Goal: Task Accomplishment & Management: Manage account settings

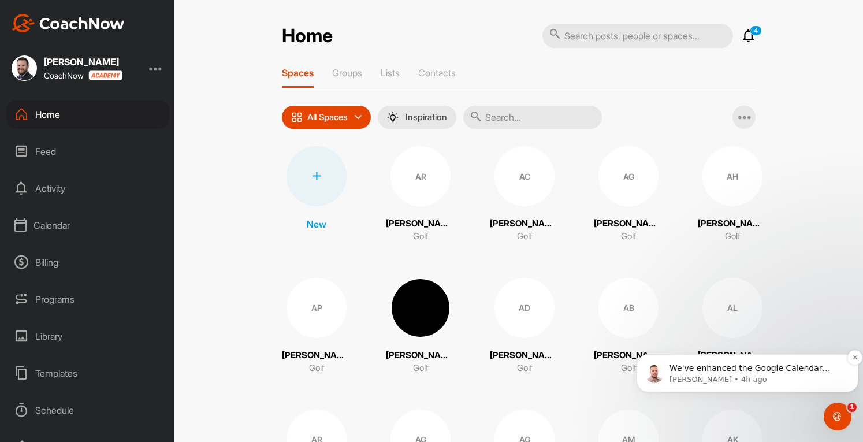
click at [773, 372] on span "We've enhanced the Google Calendar integration for a more seamless experience. …" at bounding box center [755, 425] width 172 height 124
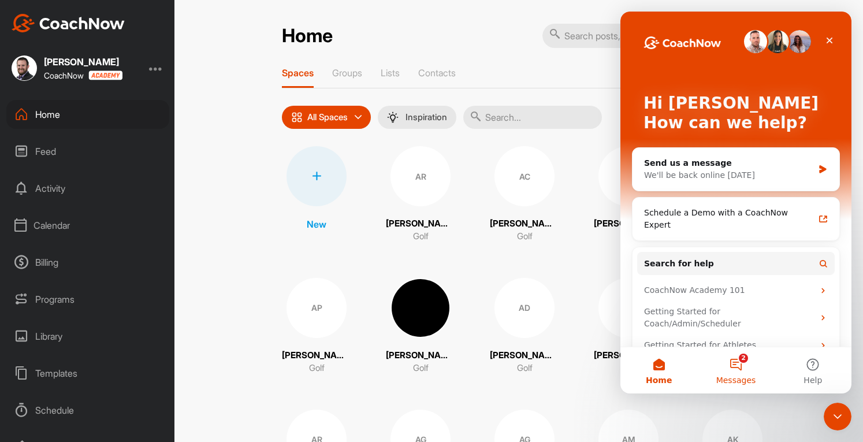
click at [735, 370] on button "2 Messages" at bounding box center [735, 370] width 77 height 46
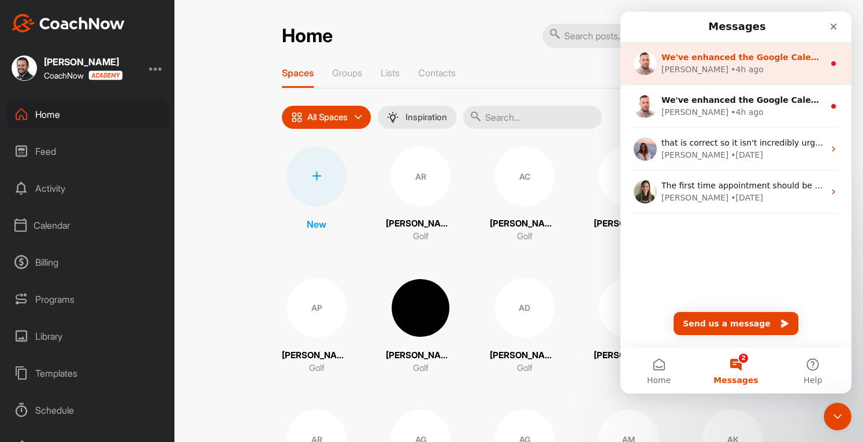
click at [740, 69] on div "[PERSON_NAME] • 4h ago" at bounding box center [742, 70] width 163 height 12
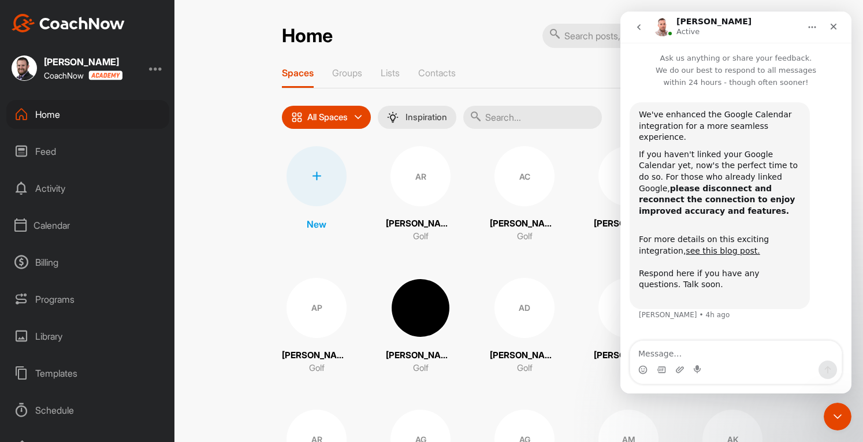
click at [52, 237] on div "Calendar" at bounding box center [87, 225] width 163 height 29
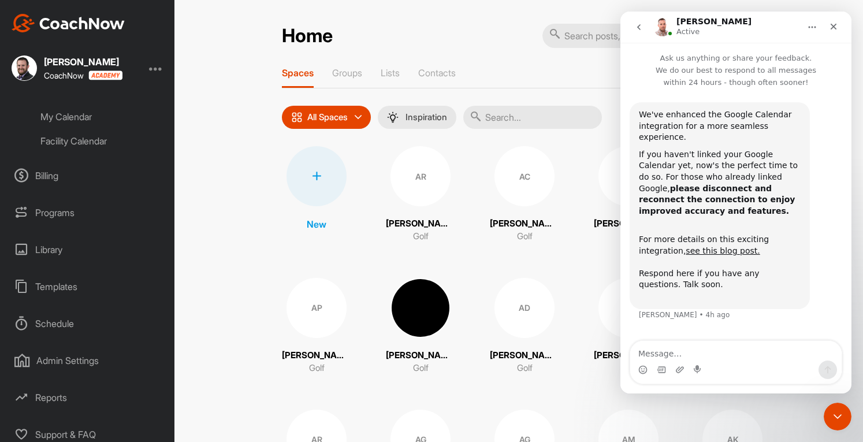
scroll to position [150, 0]
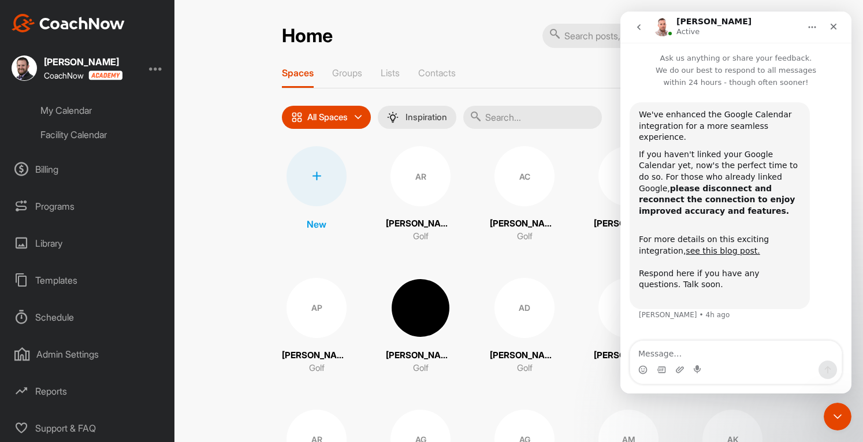
click at [66, 347] on div "Admin Settings" at bounding box center [87, 354] width 163 height 29
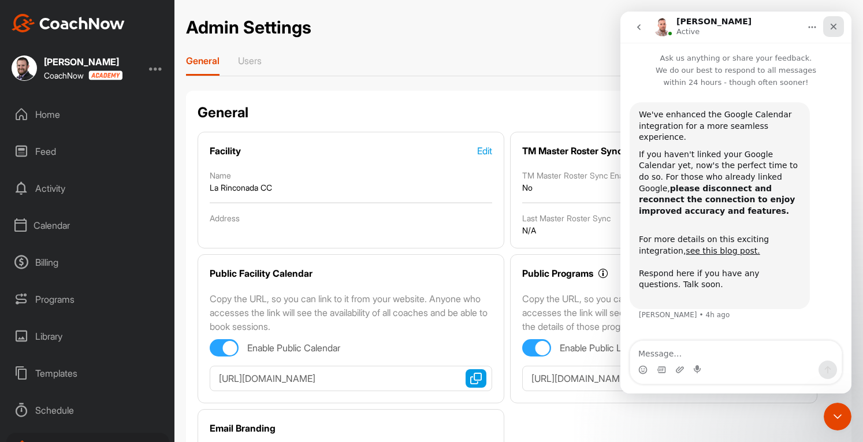
click at [834, 28] on icon "Close" at bounding box center [833, 26] width 9 height 9
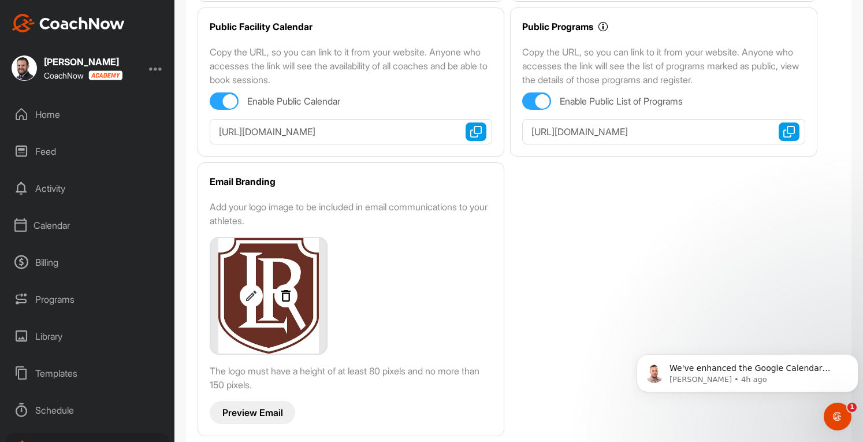
scroll to position [259, 0]
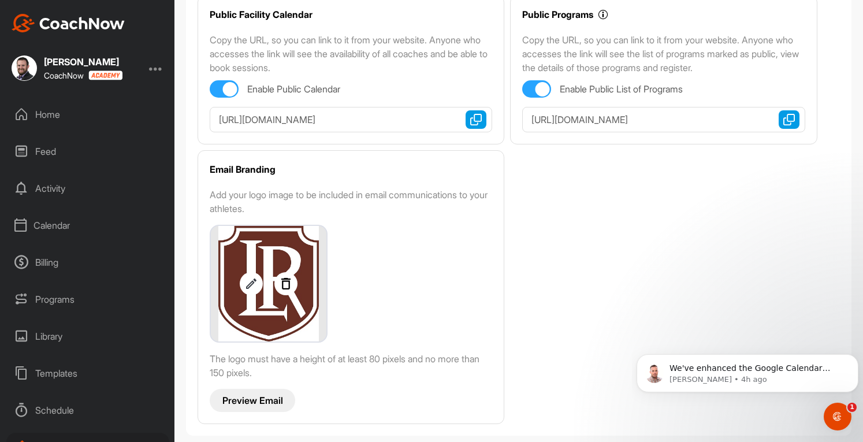
click at [64, 229] on div "Calendar" at bounding box center [87, 225] width 163 height 29
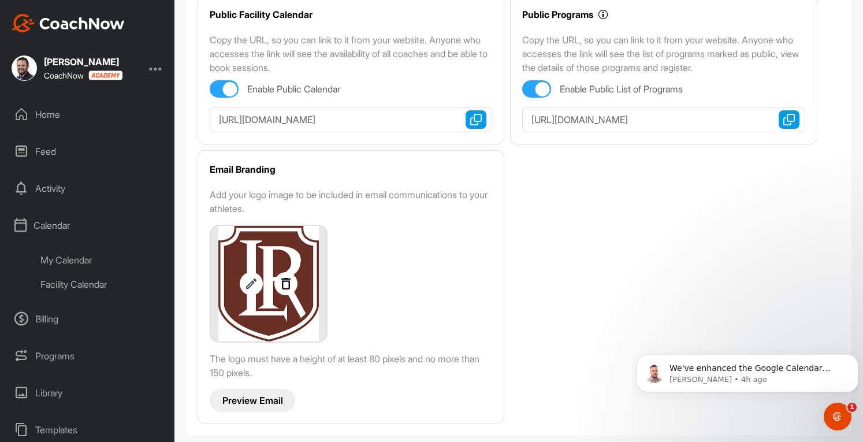
click at [80, 262] on div "My Calendar" at bounding box center [100, 260] width 137 height 24
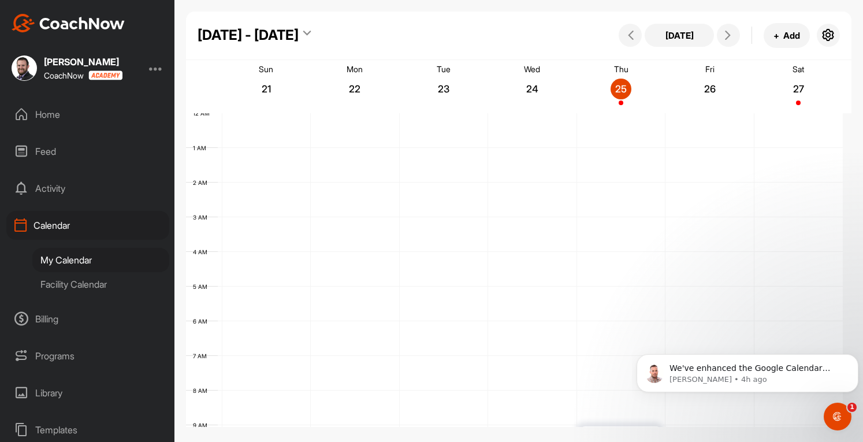
scroll to position [200, 0]
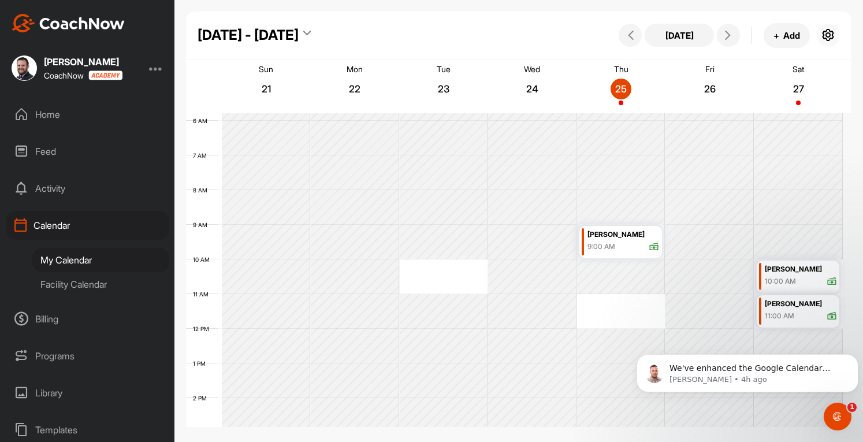
click at [826, 34] on icon "button" at bounding box center [828, 35] width 14 height 14
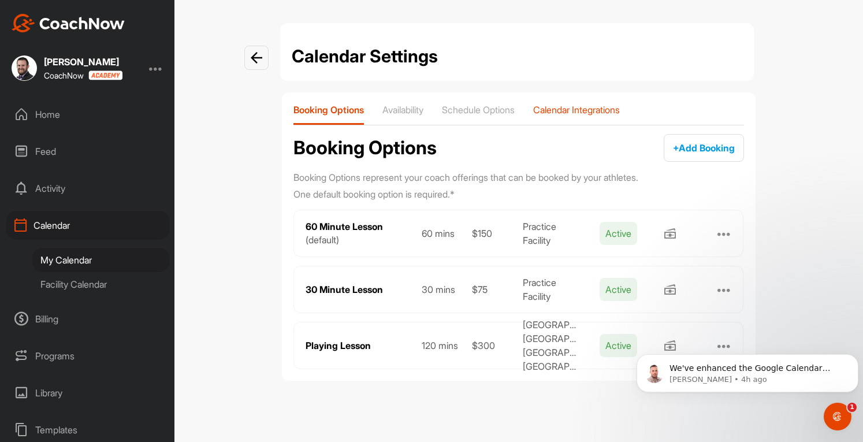
click at [572, 113] on p "Calendar Integrations" at bounding box center [576, 110] width 87 height 12
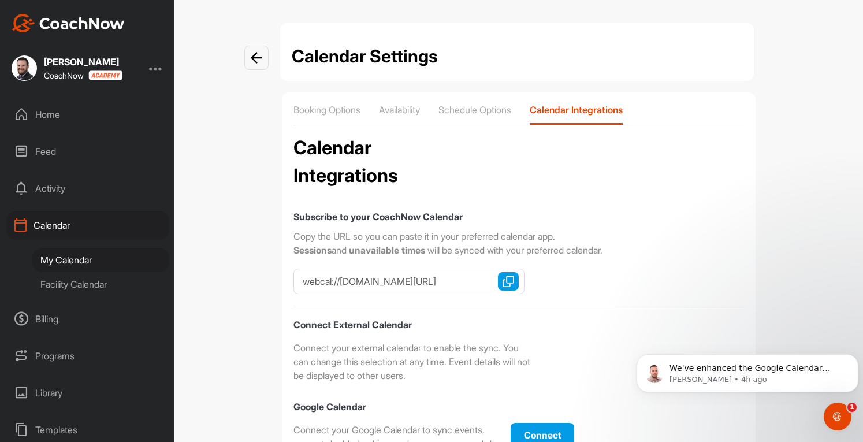
checkbox input "true"
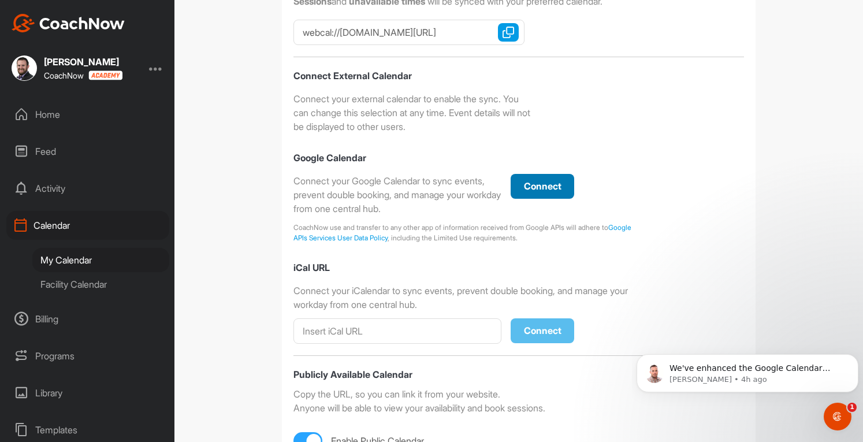
scroll to position [251, 0]
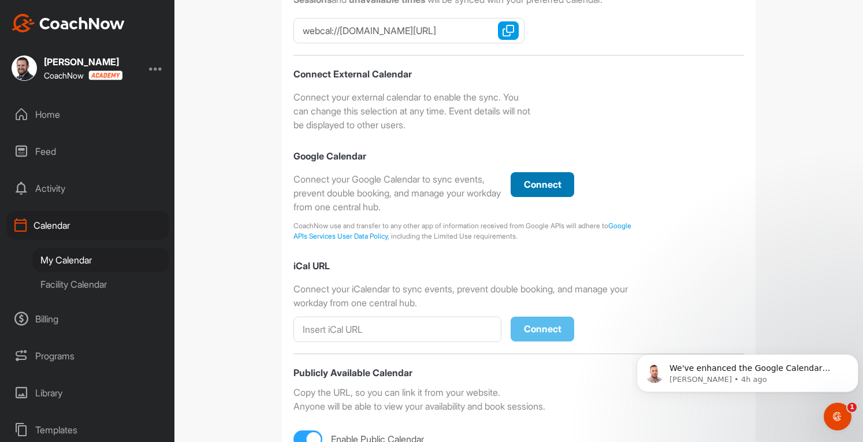
click at [538, 184] on span "Connect" at bounding box center [543, 184] width 38 height 12
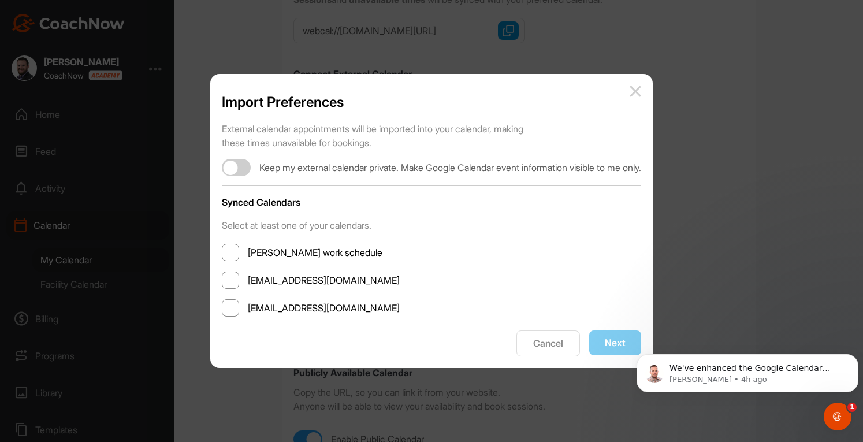
click at [222, 306] on span at bounding box center [230, 307] width 17 height 17
click at [248, 308] on input "[EMAIL_ADDRESS][DOMAIN_NAME]" at bounding box center [248, 308] width 0 height 0
click at [224, 165] on div at bounding box center [231, 168] width 14 height 14
checkbox input "true"
click at [626, 344] on button "Next" at bounding box center [615, 342] width 52 height 25
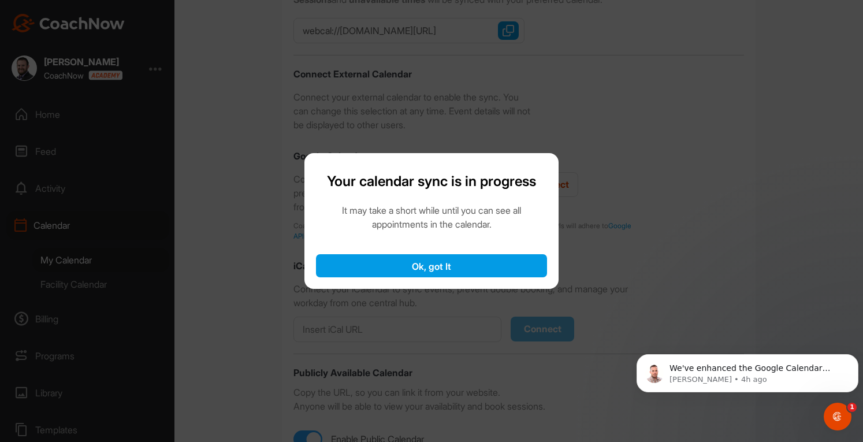
click at [454, 262] on button "Ok, got It" at bounding box center [431, 265] width 231 height 23
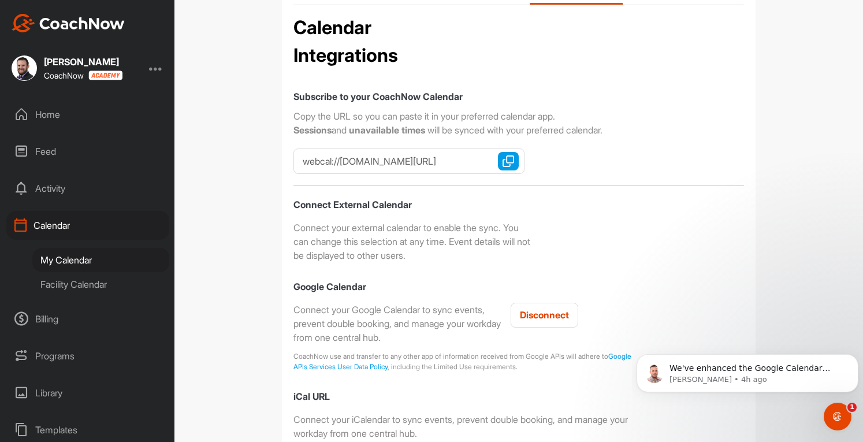
scroll to position [0, 0]
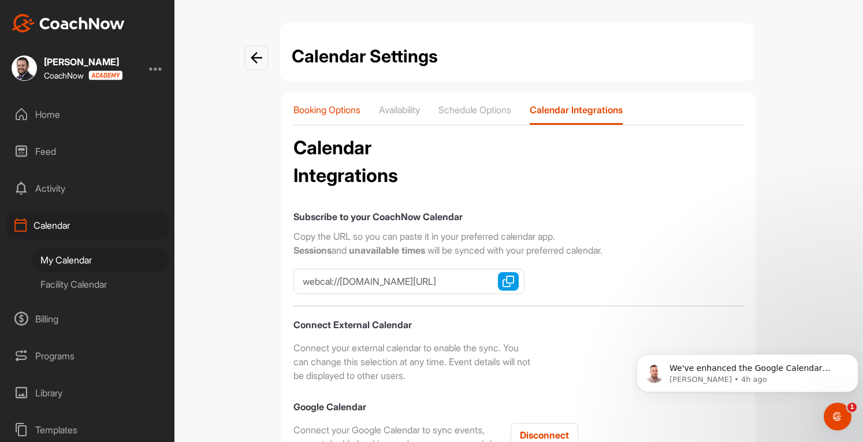
click at [315, 109] on p "Booking Options" at bounding box center [326, 110] width 67 height 12
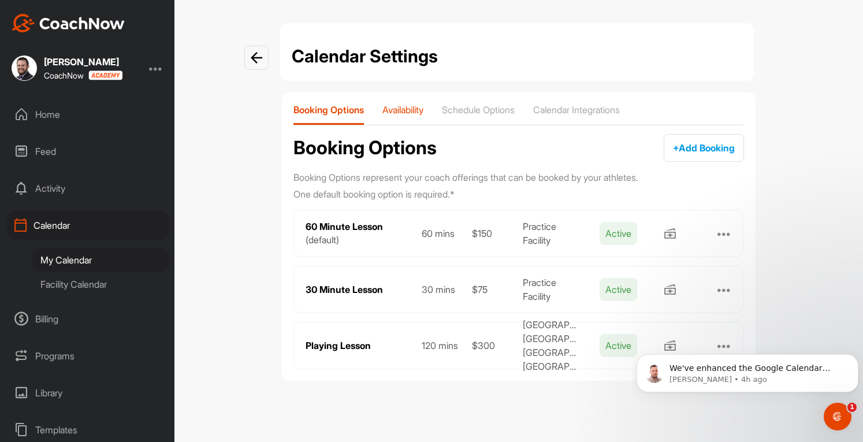
click at [403, 109] on p "Availability" at bounding box center [402, 110] width 41 height 12
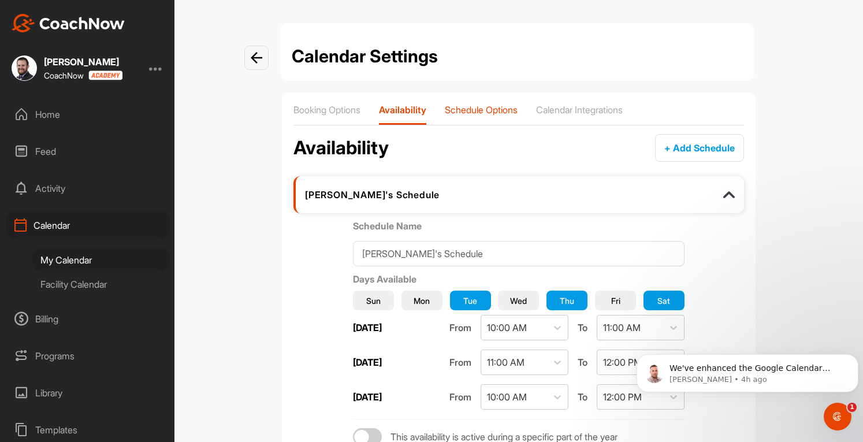
click at [483, 107] on p "Schedule Options" at bounding box center [481, 110] width 73 height 12
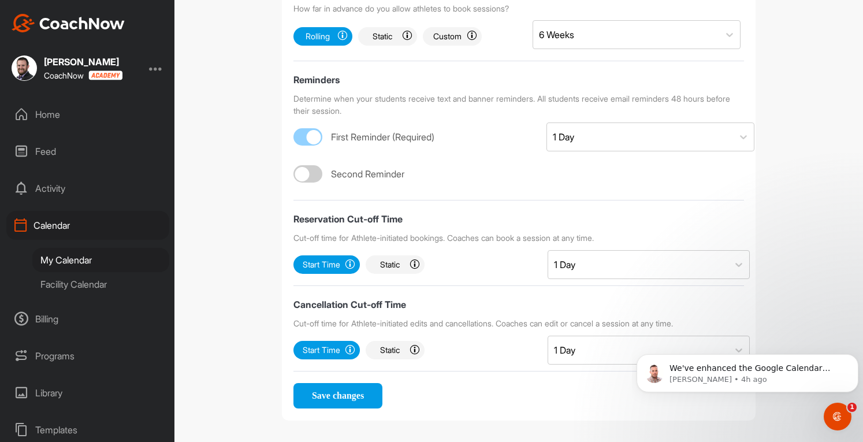
scroll to position [488, 0]
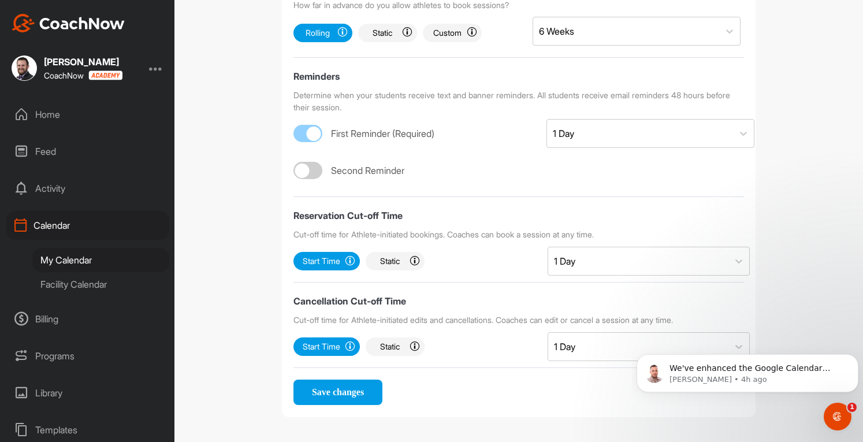
click at [154, 72] on div at bounding box center [156, 68] width 14 height 14
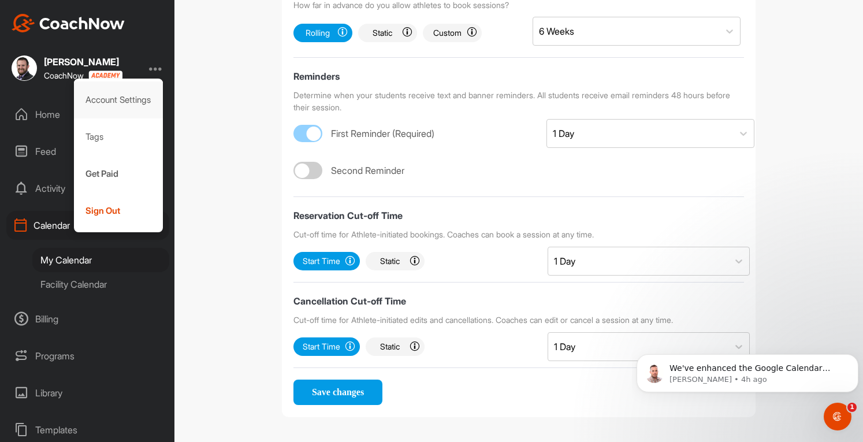
click at [133, 94] on div "Account Settings" at bounding box center [119, 99] width 90 height 37
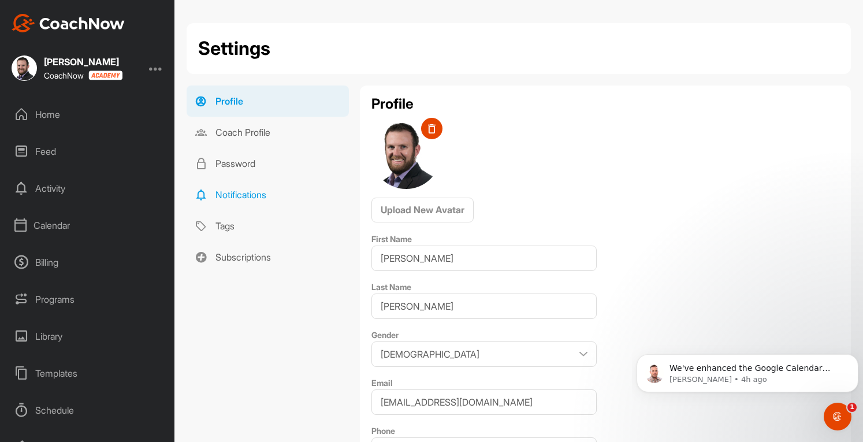
click at [251, 190] on link "Notifications" at bounding box center [268, 194] width 162 height 31
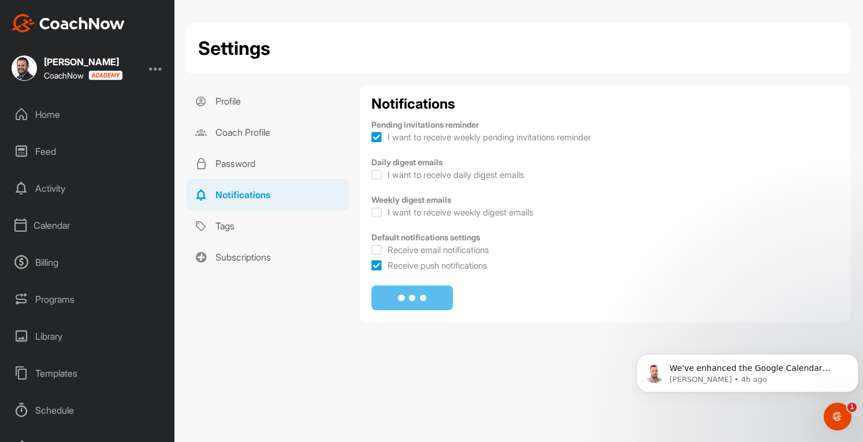
checkbox input "true"
click at [377, 135] on icon at bounding box center [376, 138] width 10 height 12
click at [377, 135] on input "I want to receive weekly pending invitations reminder" at bounding box center [375, 134] width 8 height 8
checkbox input "false"
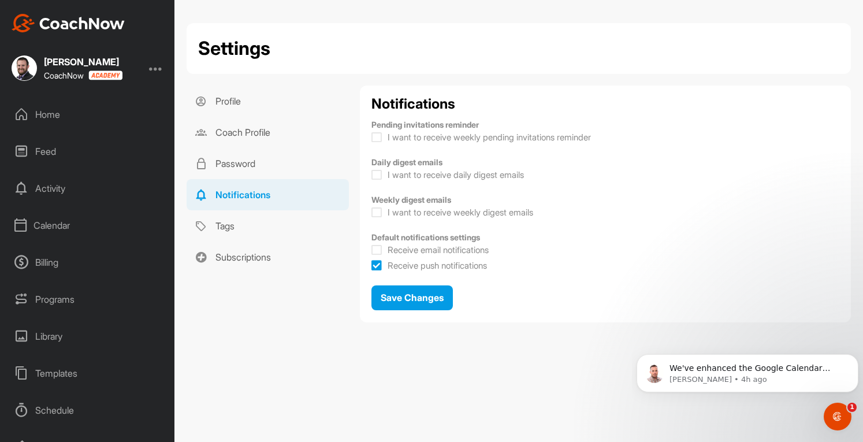
click at [375, 248] on icon at bounding box center [376, 250] width 10 height 12
click at [375, 248] on input "Receive email notifications" at bounding box center [375, 247] width 8 height 8
click at [374, 246] on icon at bounding box center [376, 250] width 10 height 12
click at [374, 246] on input "Receive email notifications" at bounding box center [375, 247] width 8 height 8
checkbox input "false"
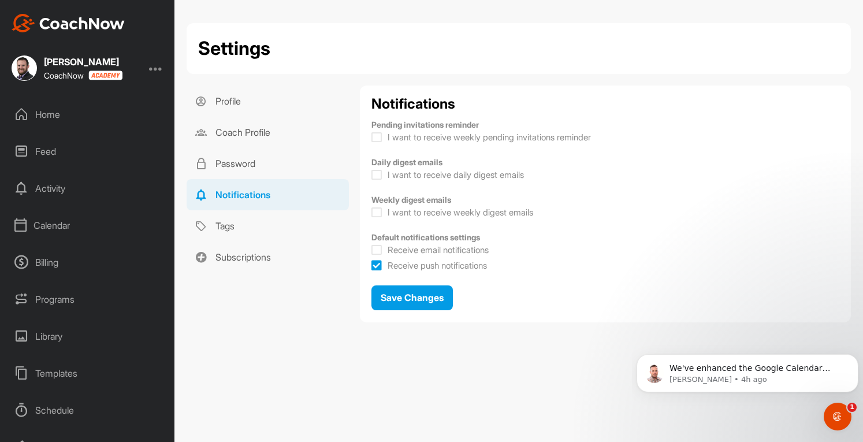
scroll to position [93, 0]
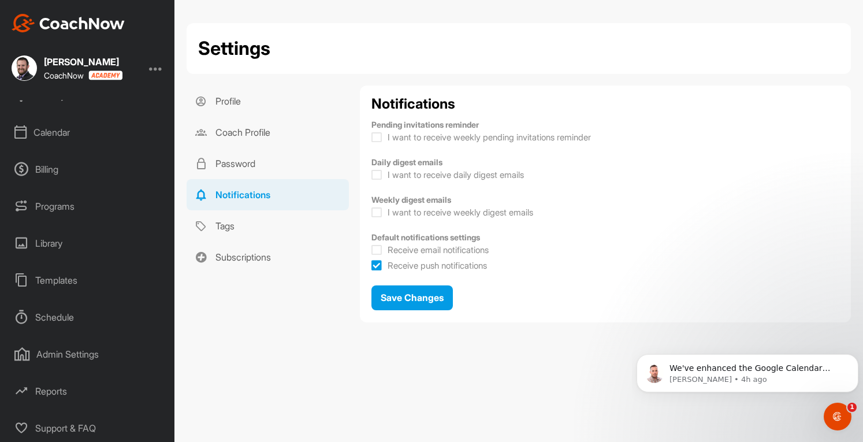
click at [57, 316] on div "Schedule" at bounding box center [87, 317] width 163 height 29
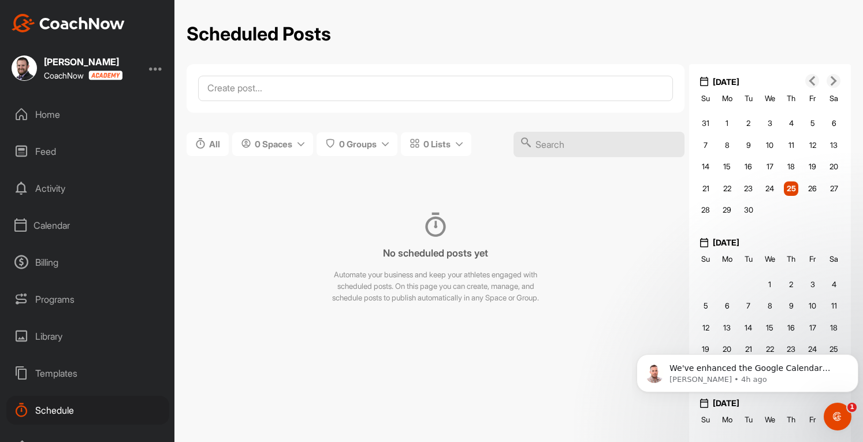
click at [50, 370] on div "Templates" at bounding box center [87, 373] width 163 height 29
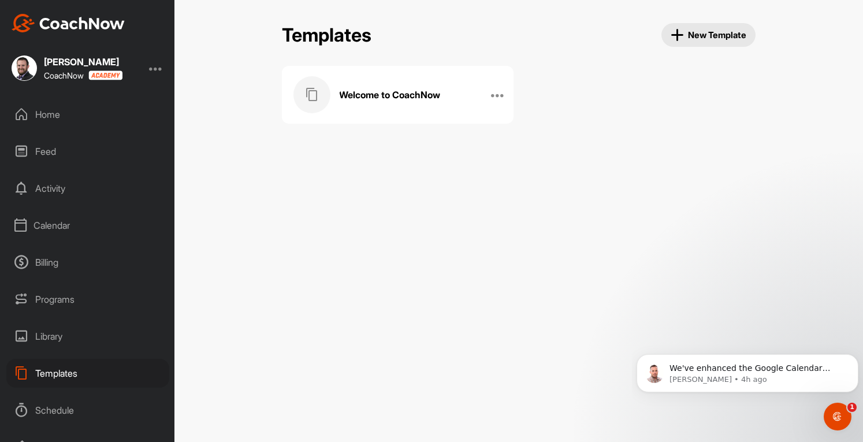
click at [54, 335] on div "Library" at bounding box center [87, 336] width 163 height 29
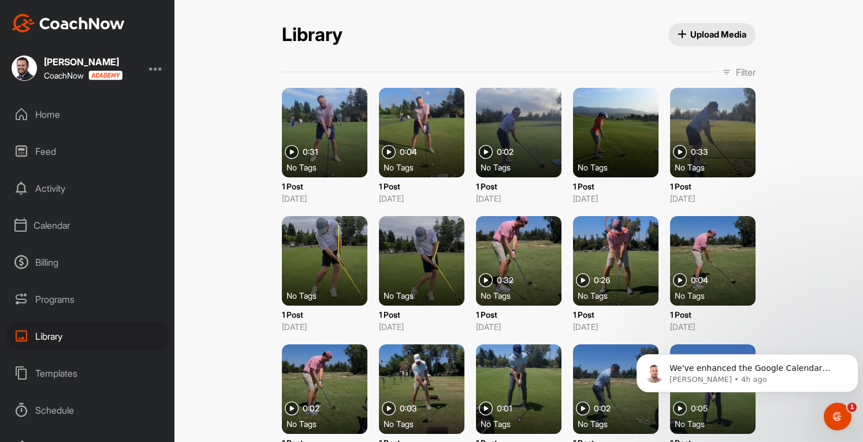
click at [57, 304] on div "Programs" at bounding box center [87, 299] width 163 height 29
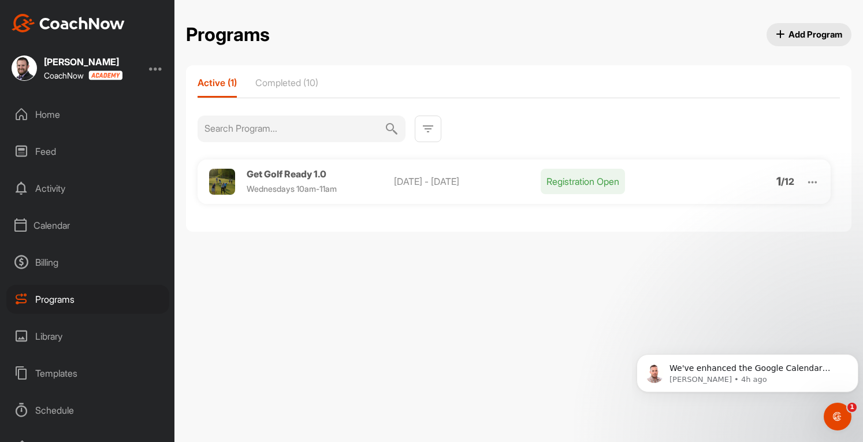
click at [65, 276] on div "Billing" at bounding box center [87, 262] width 163 height 29
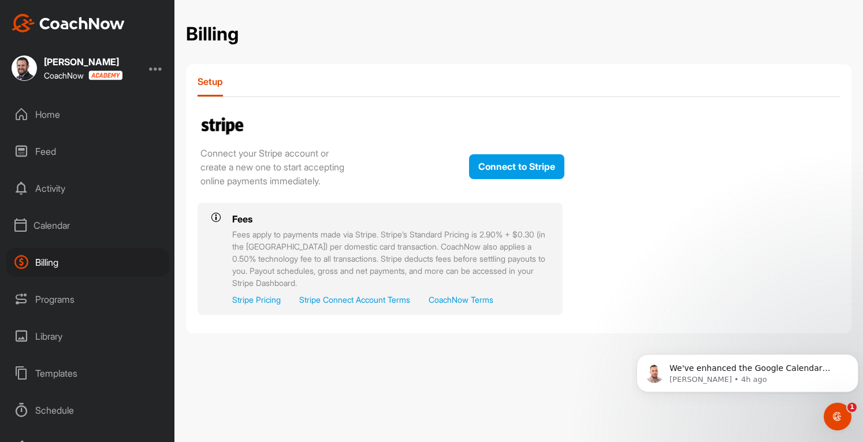
click at [58, 231] on div "Calendar" at bounding box center [87, 225] width 163 height 29
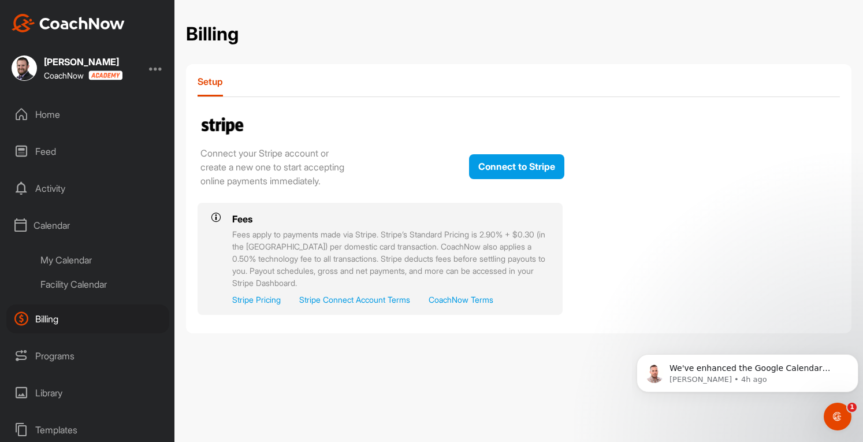
click at [57, 198] on div "Activity" at bounding box center [87, 188] width 163 height 29
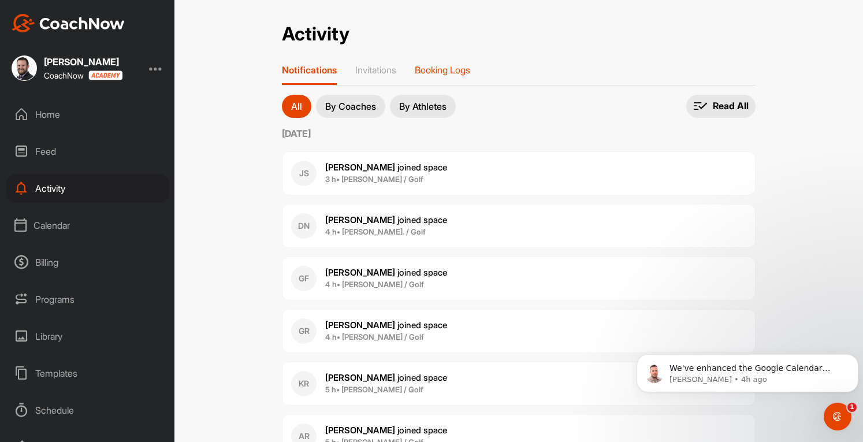
click at [446, 70] on p "Booking Logs" at bounding box center [442, 70] width 55 height 12
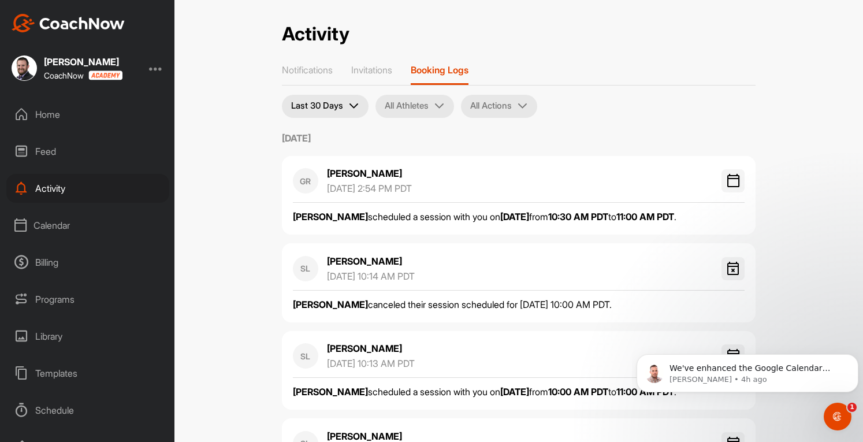
click at [60, 114] on div "Home" at bounding box center [87, 114] width 163 height 29
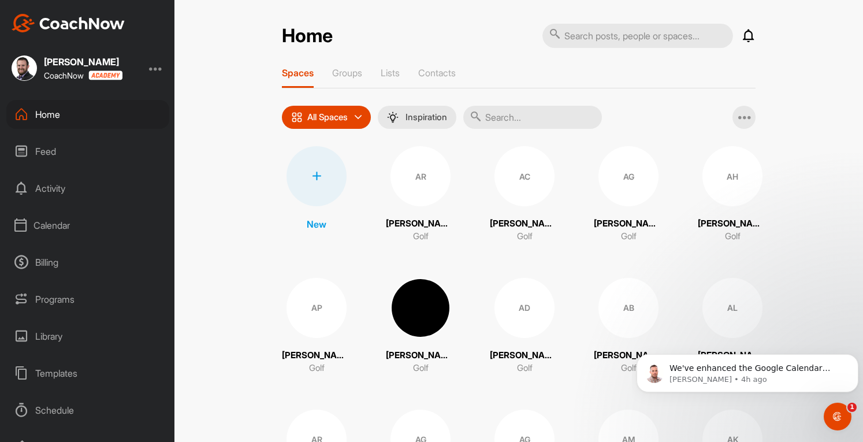
click at [60, 218] on div "Calendar" at bounding box center [87, 225] width 163 height 29
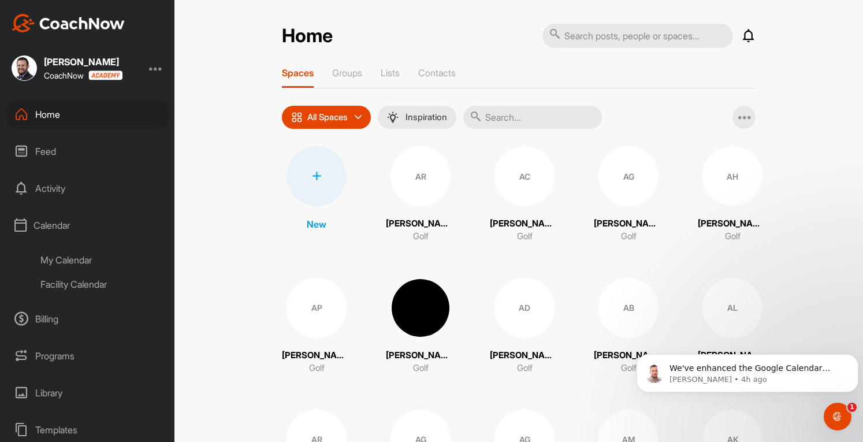
click at [81, 260] on div "My Calendar" at bounding box center [100, 260] width 137 height 24
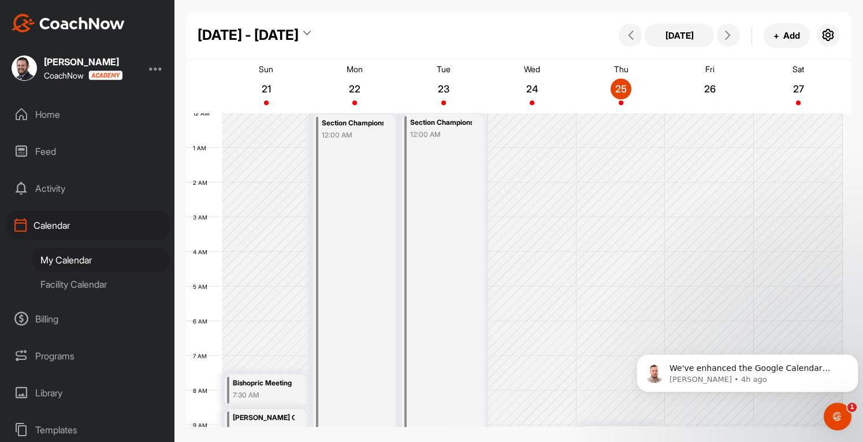
scroll to position [200, 0]
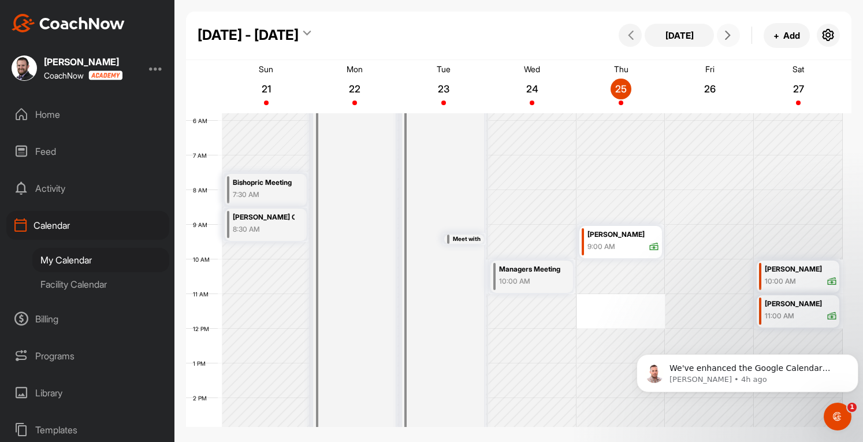
click at [729, 40] on icon at bounding box center [727, 35] width 9 height 9
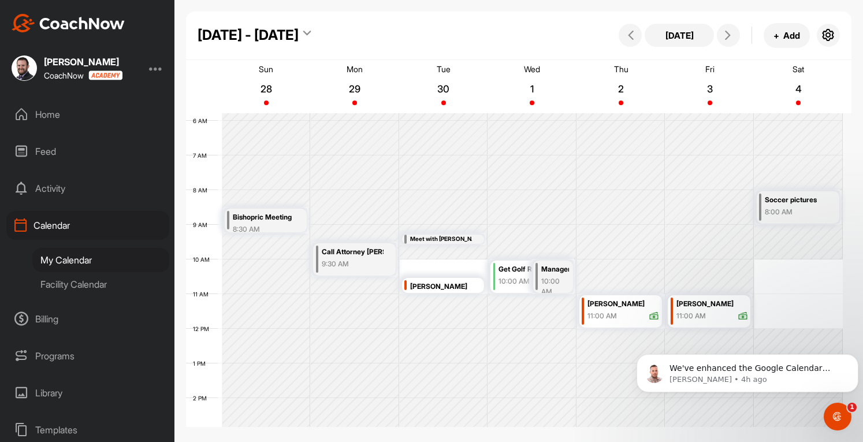
click at [42, 354] on div "Programs" at bounding box center [87, 355] width 163 height 29
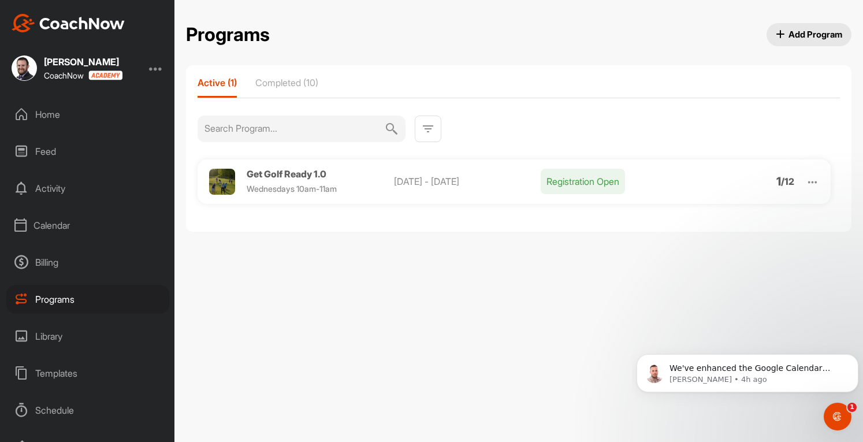
click at [814, 178] on img at bounding box center [812, 182] width 13 height 13
click at [721, 208] on li "View" at bounding box center [746, 212] width 142 height 18
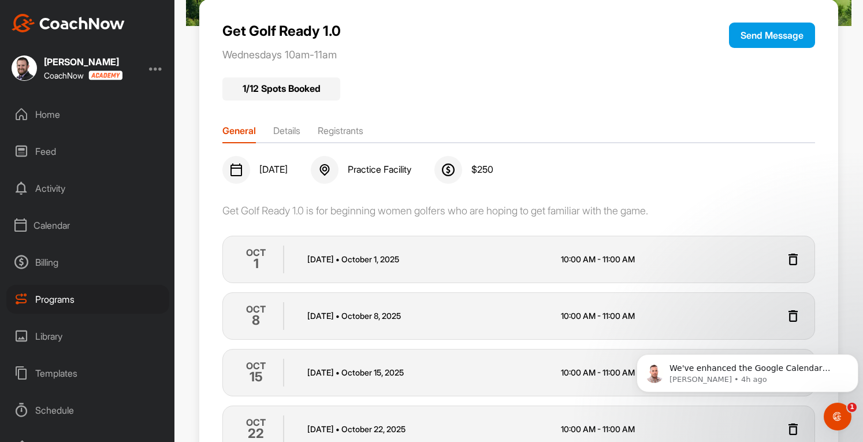
scroll to position [171, 0]
click at [331, 126] on li "Registrants" at bounding box center [341, 132] width 46 height 18
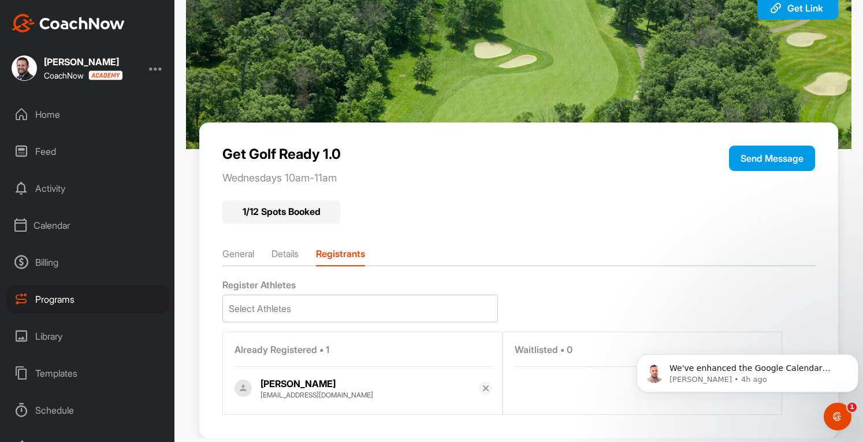
scroll to position [69, 0]
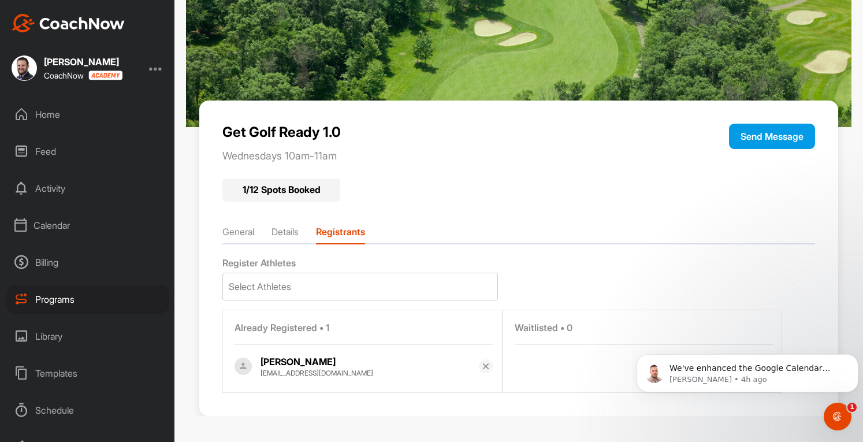
click at [237, 232] on li "General" at bounding box center [238, 234] width 32 height 18
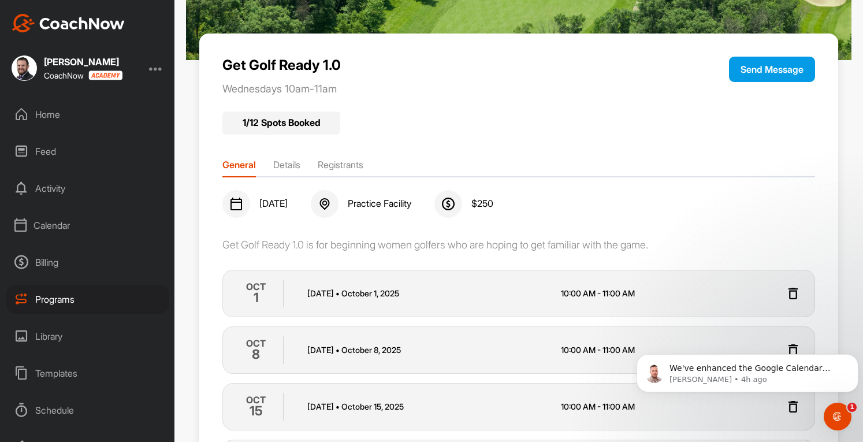
scroll to position [129, 0]
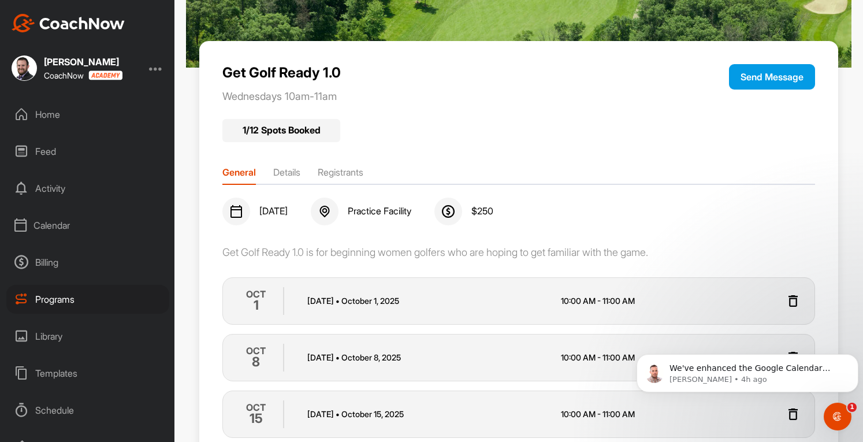
click at [62, 292] on div "Programs" at bounding box center [87, 299] width 163 height 29
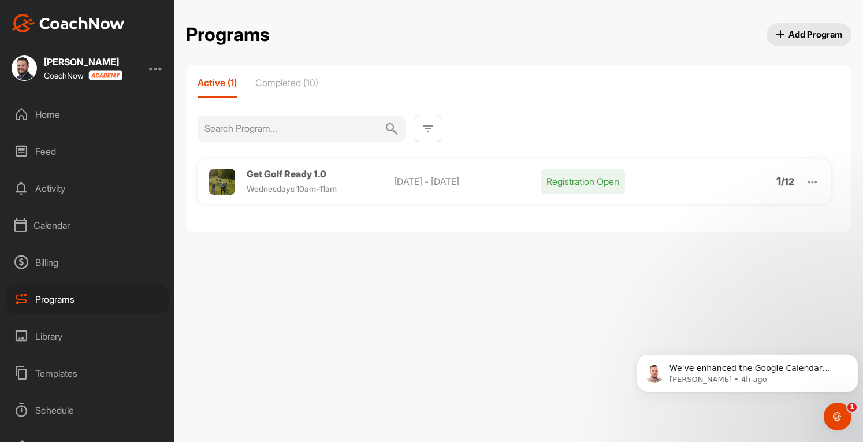
click at [672, 180] on div "Registration Open" at bounding box center [659, 181] width 236 height 25
click at [817, 187] on img at bounding box center [812, 182] width 13 height 13
click at [708, 241] on li "Edit" at bounding box center [746, 242] width 142 height 18
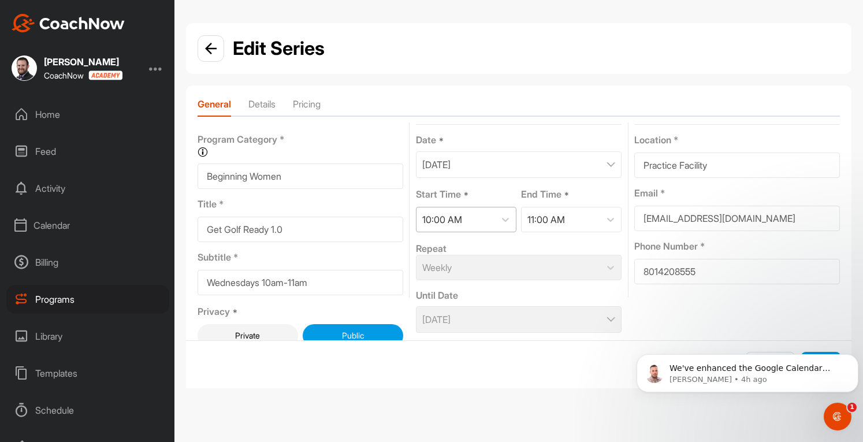
scroll to position [37, 0]
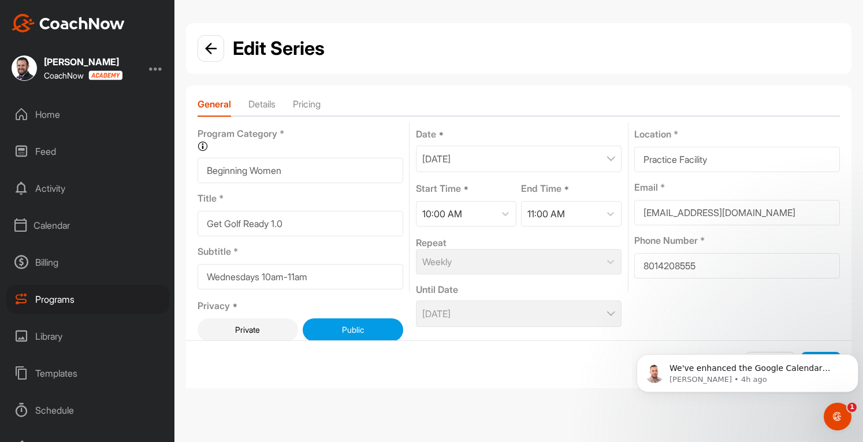
click at [273, 274] on input "Wednesdays 10am-11am" at bounding box center [301, 276] width 206 height 25
click at [296, 274] on input "Wednesdays 11am-11am" at bounding box center [301, 276] width 206 height 25
click at [302, 273] on input "Wednesdays 11am-12am" at bounding box center [301, 276] width 206 height 25
type input "Wednesdays 11am-12pm"
click at [462, 221] on div "10:00 AM" at bounding box center [455, 214] width 79 height 24
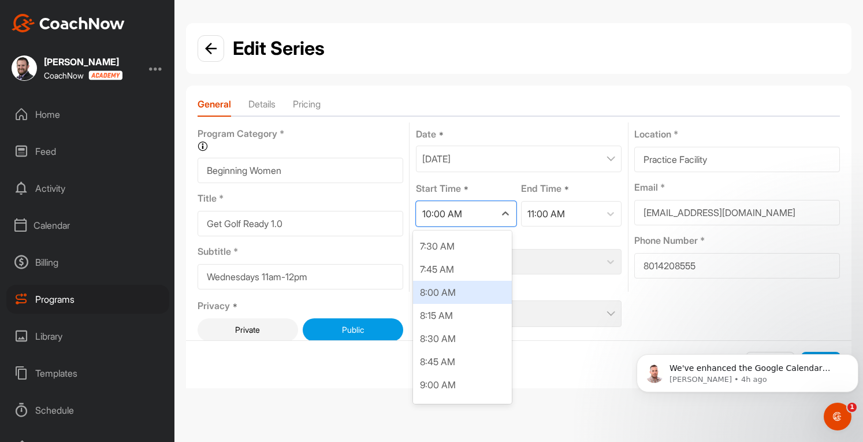
scroll to position [848, 0]
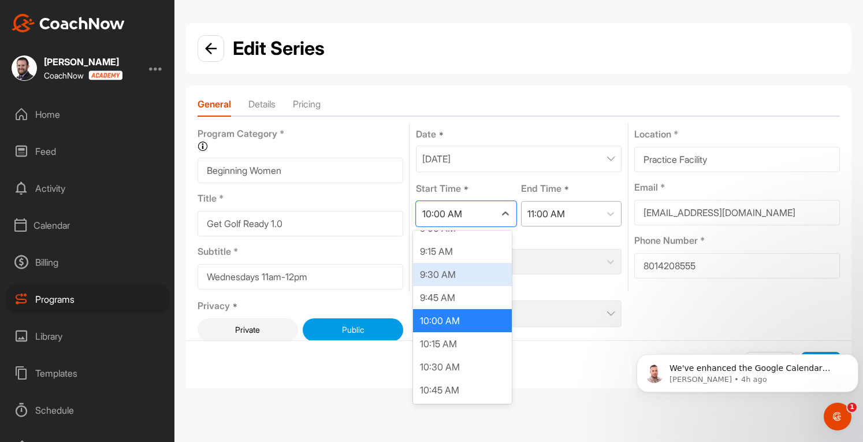
click at [565, 218] on div "11:00 AM" at bounding box center [561, 214] width 79 height 24
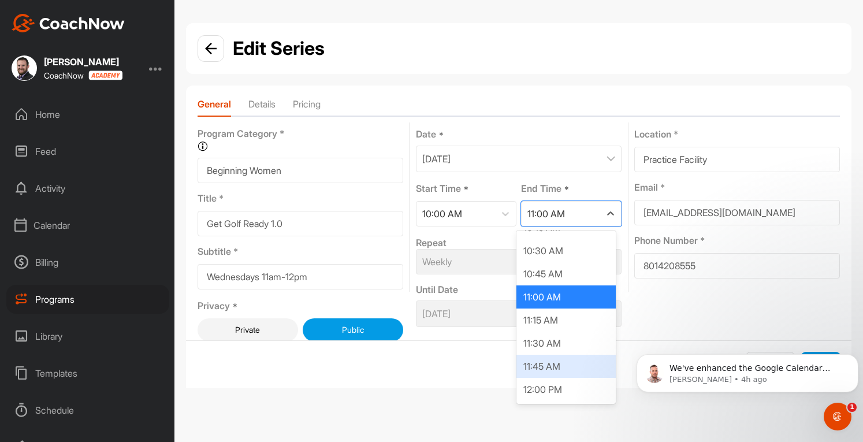
scroll to position [17, 0]
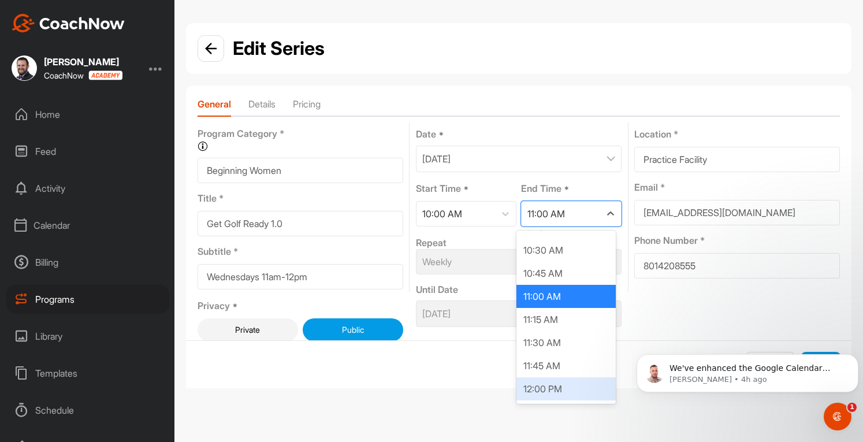
click at [546, 393] on div "12:00 PM" at bounding box center [565, 388] width 99 height 23
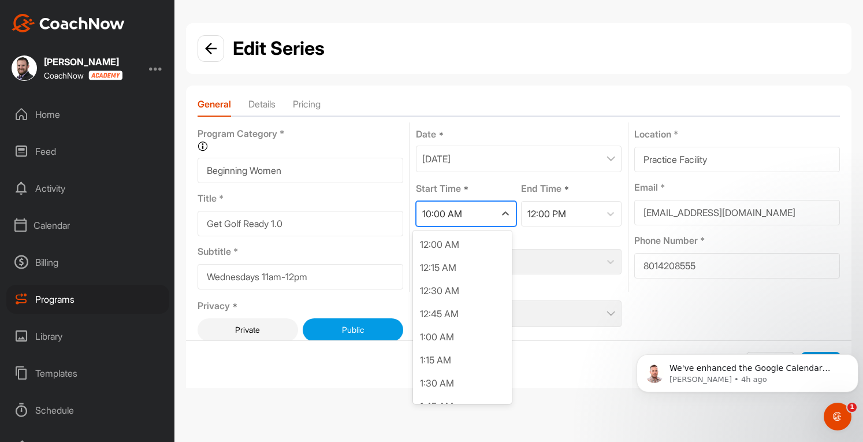
click at [471, 211] on div "10:00 AM" at bounding box center [455, 214] width 79 height 24
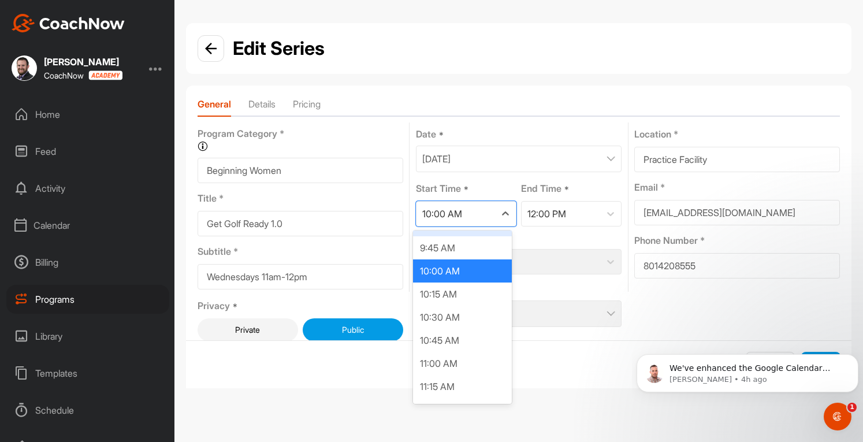
scroll to position [904, 0]
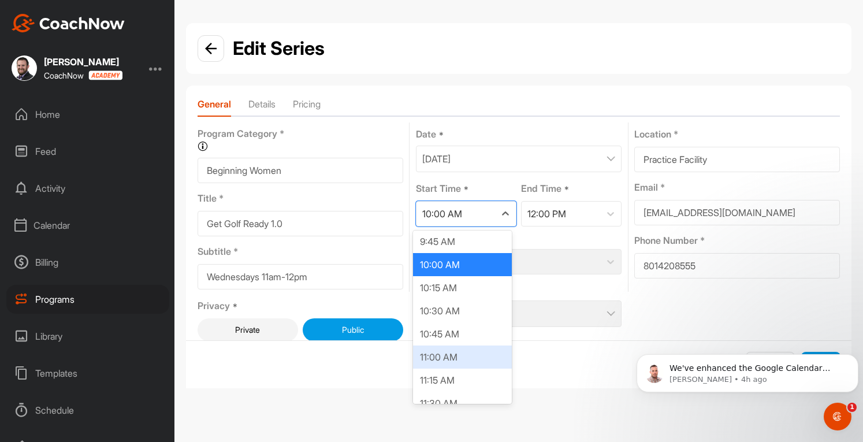
click at [442, 355] on div "11:00 AM" at bounding box center [462, 356] width 99 height 23
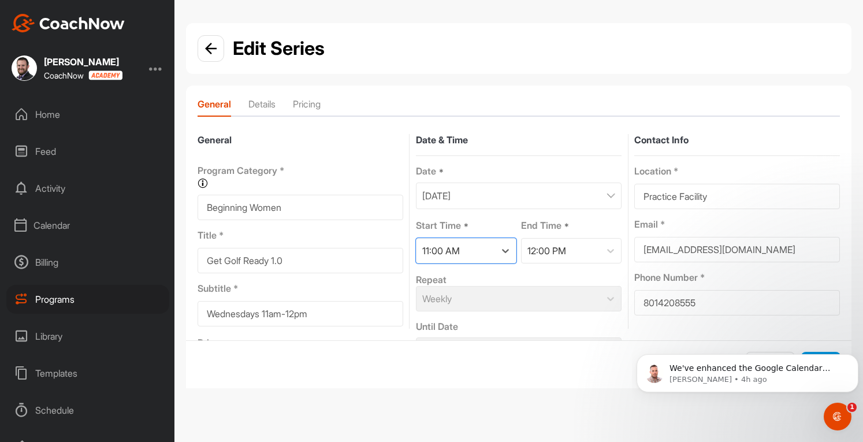
scroll to position [37, 0]
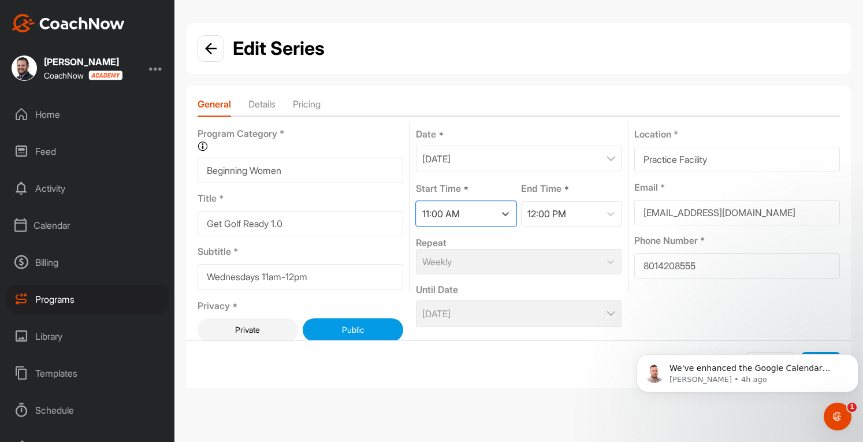
click at [591, 373] on div "Cancel Next" at bounding box center [518, 363] width 665 height 47
click at [854, 357] on icon "Dismiss notification" at bounding box center [855, 357] width 6 height 6
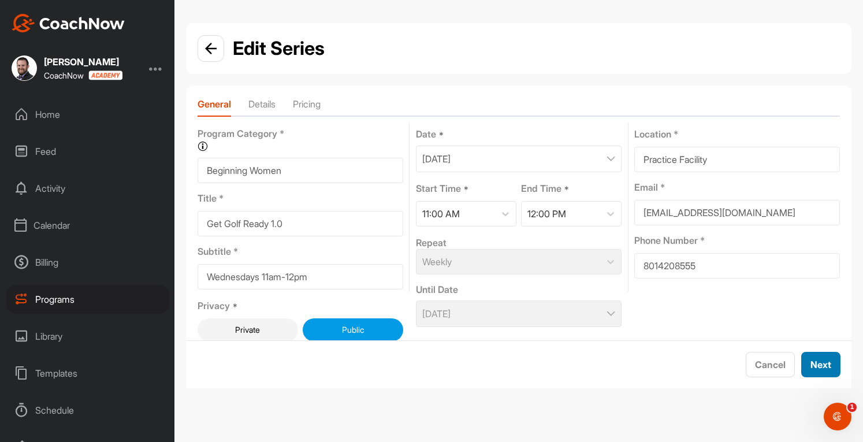
click at [816, 363] on span "Next" at bounding box center [820, 365] width 21 height 12
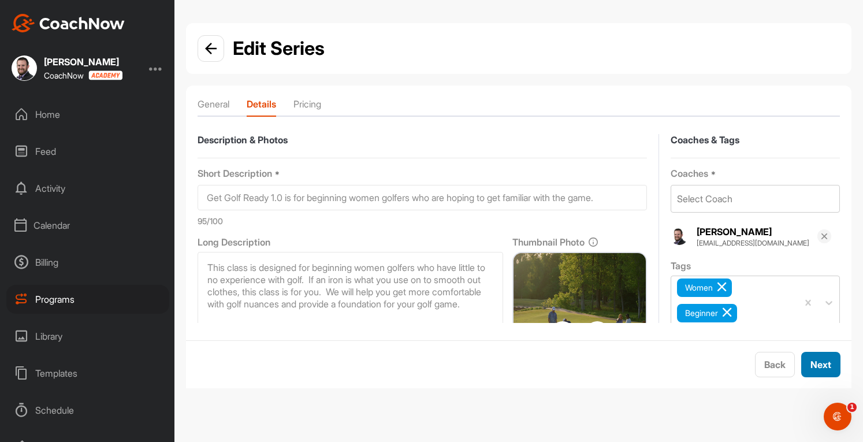
click at [827, 368] on span "Next" at bounding box center [820, 365] width 21 height 12
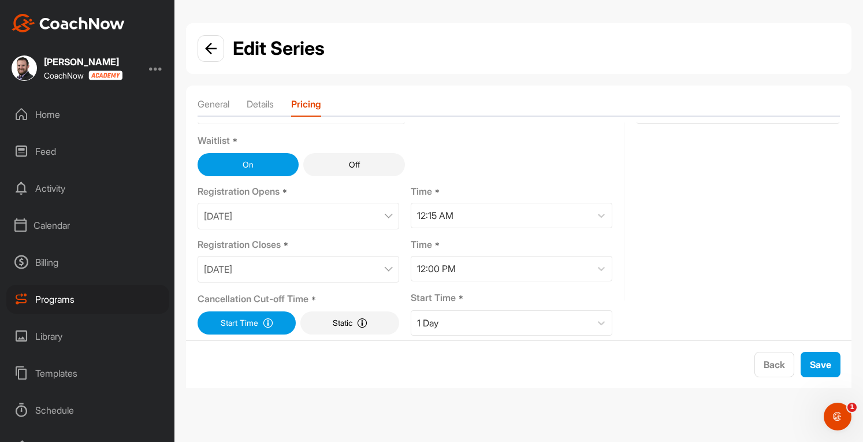
scroll to position [85, 0]
click at [809, 355] on button "Save" at bounding box center [820, 364] width 40 height 25
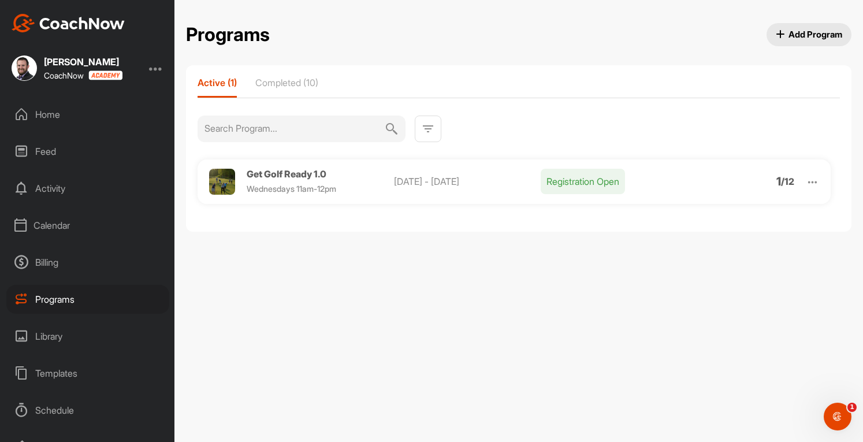
click at [62, 233] on div "Calendar" at bounding box center [87, 225] width 163 height 29
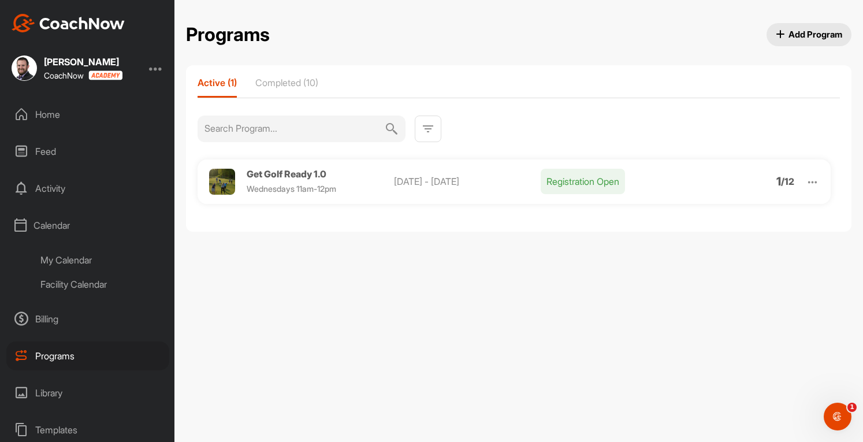
click at [81, 265] on div "My Calendar" at bounding box center [100, 260] width 137 height 24
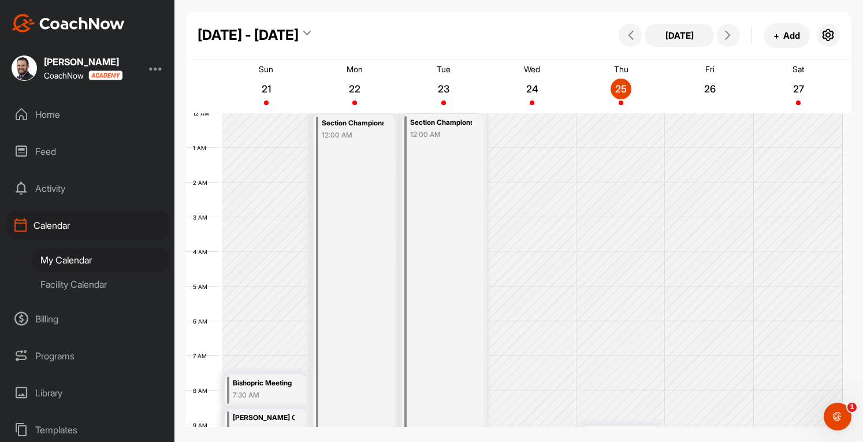
scroll to position [200, 0]
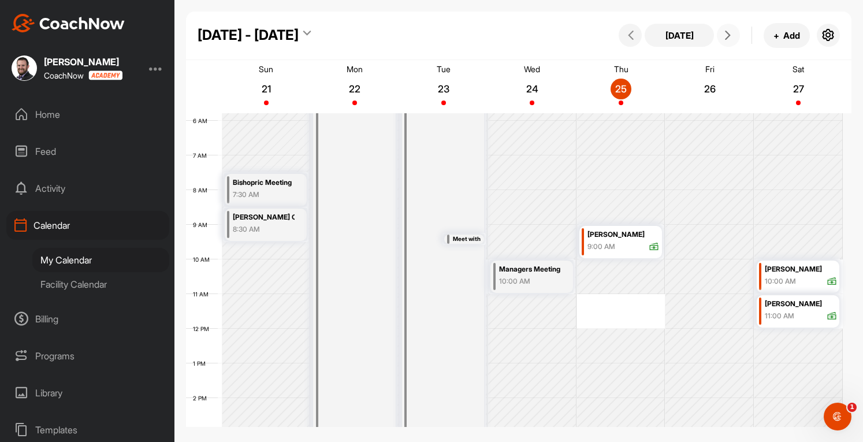
click at [731, 36] on icon at bounding box center [727, 35] width 9 height 9
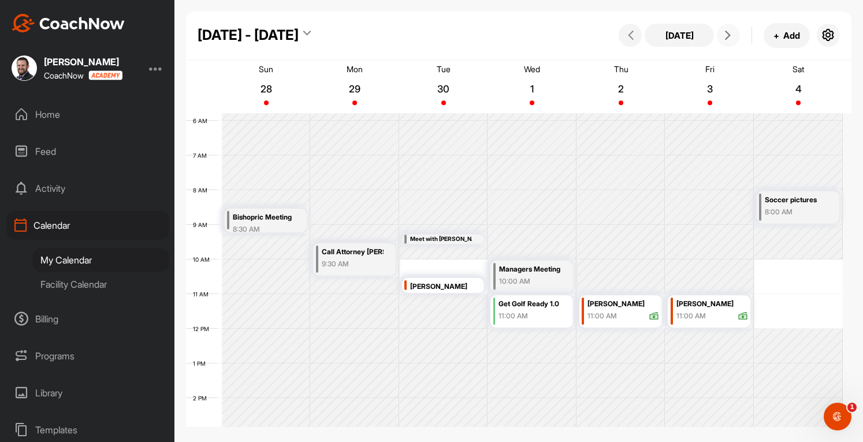
click at [524, 315] on div "11:00 AM" at bounding box center [534, 316] width 72 height 10
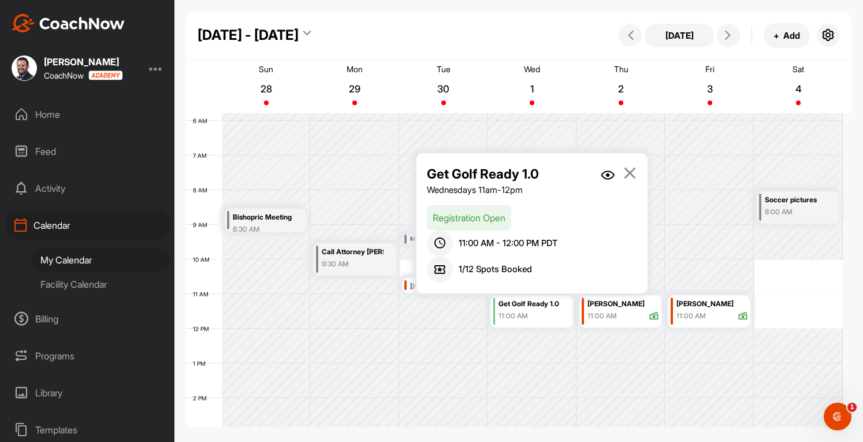
click at [631, 176] on icon at bounding box center [629, 172] width 13 height 13
